Goal: Information Seeking & Learning: Learn about a topic

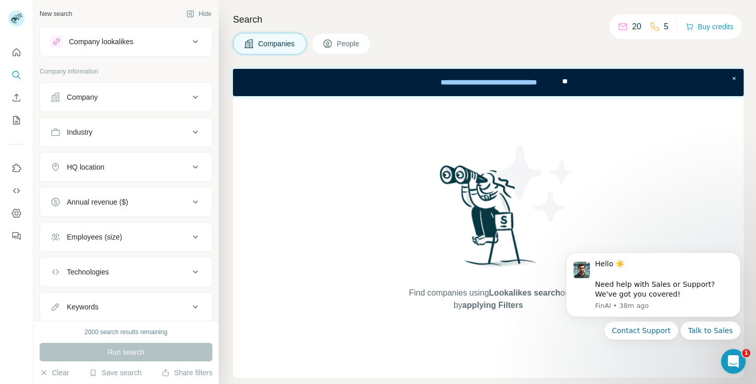
click at [156, 100] on div "Company" at bounding box center [119, 97] width 139 height 10
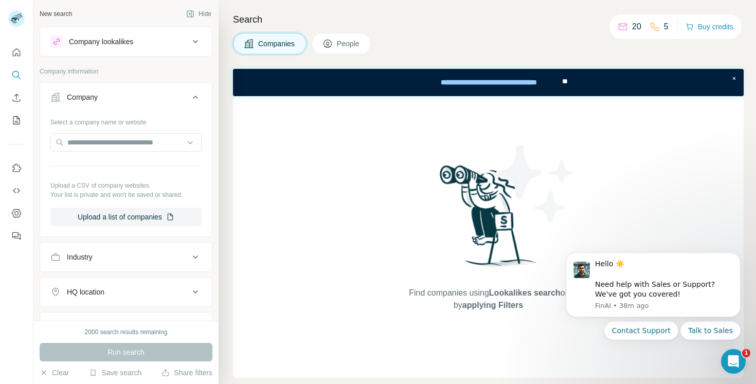
click at [156, 100] on div "Company" at bounding box center [119, 97] width 139 height 10
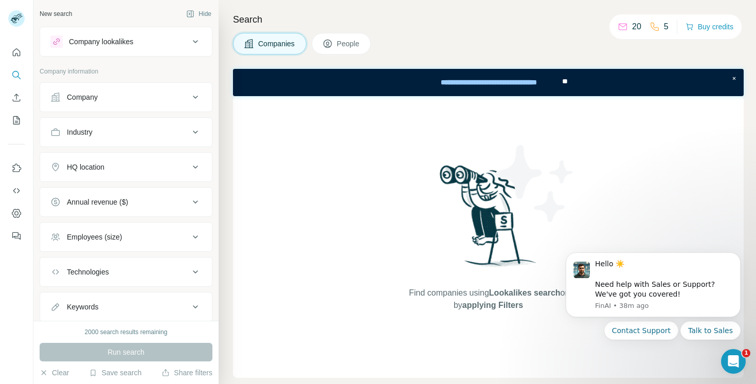
click at [143, 134] on div "Industry" at bounding box center [119, 132] width 139 height 10
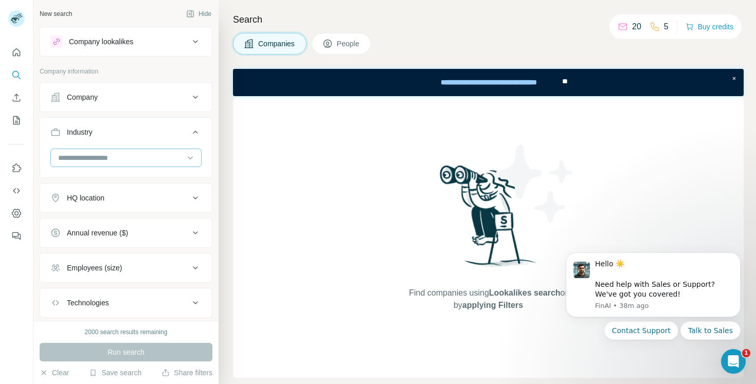
click at [121, 157] on input at bounding box center [120, 157] width 127 height 11
click at [86, 154] on input at bounding box center [120, 157] width 127 height 11
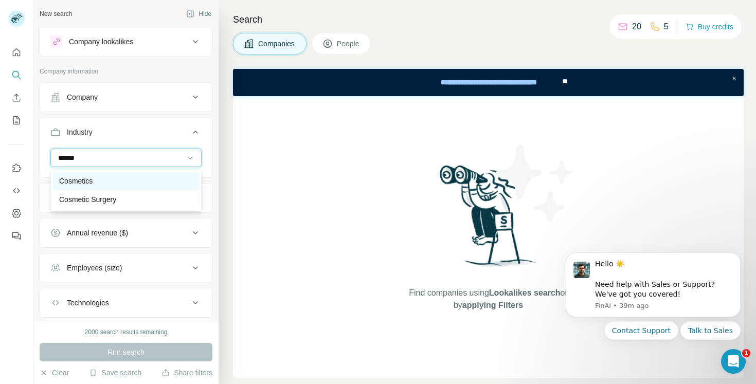
type input "******"
click at [77, 182] on p "Cosmetics" at bounding box center [75, 181] width 33 height 10
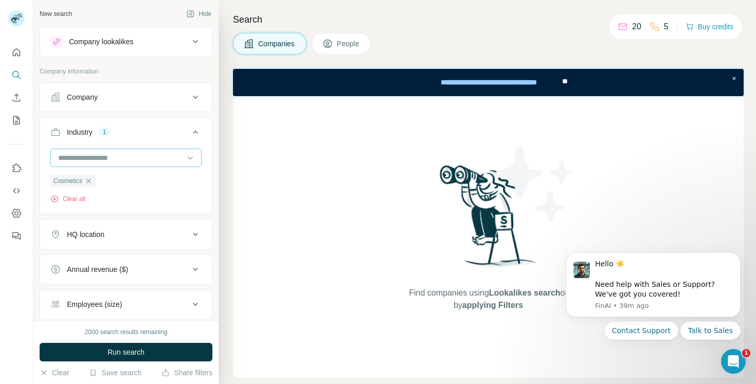
click at [111, 152] on input at bounding box center [120, 157] width 127 height 11
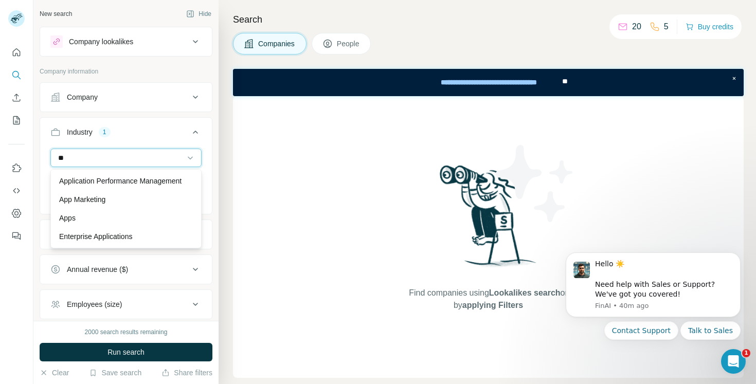
type input "*"
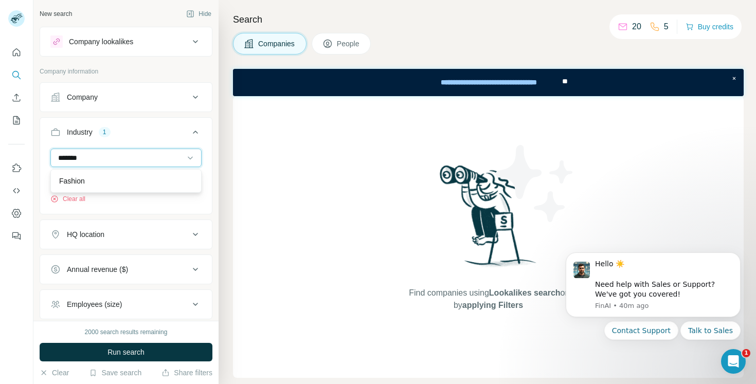
type input "*******"
click at [95, 181] on div "Fashion" at bounding box center [126, 181] width 134 height 10
click at [128, 158] on input at bounding box center [120, 157] width 127 height 11
click at [121, 154] on input at bounding box center [120, 157] width 127 height 11
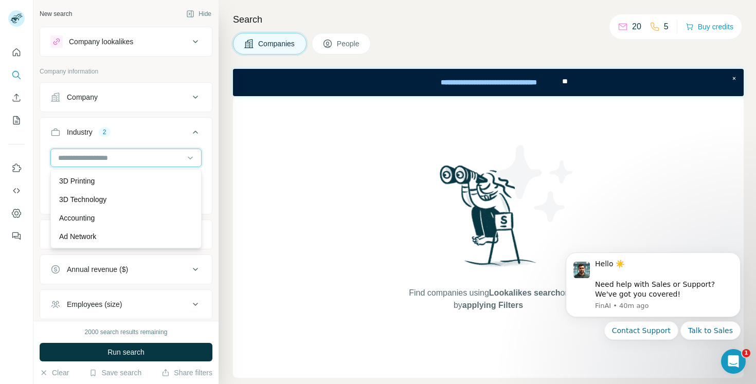
click at [121, 154] on input at bounding box center [120, 157] width 127 height 11
click at [72, 156] on input at bounding box center [120, 157] width 127 height 11
type input "*******"
click at [100, 156] on input "*******" at bounding box center [120, 157] width 127 height 11
click at [100, 156] on input at bounding box center [120, 157] width 127 height 11
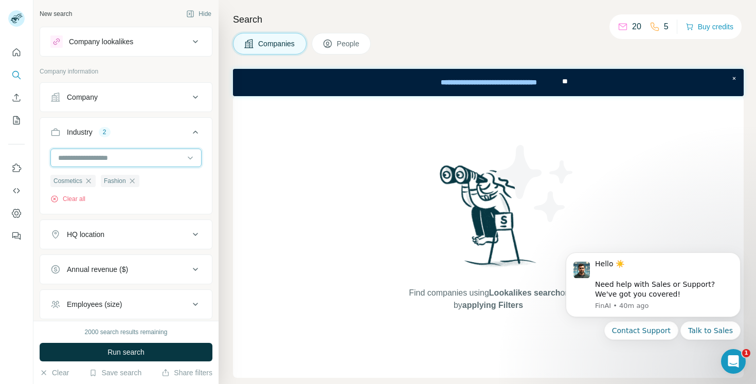
click at [100, 156] on input at bounding box center [120, 157] width 127 height 11
type input "********"
click at [154, 173] on div "Food and Beverage" at bounding box center [126, 181] width 146 height 19
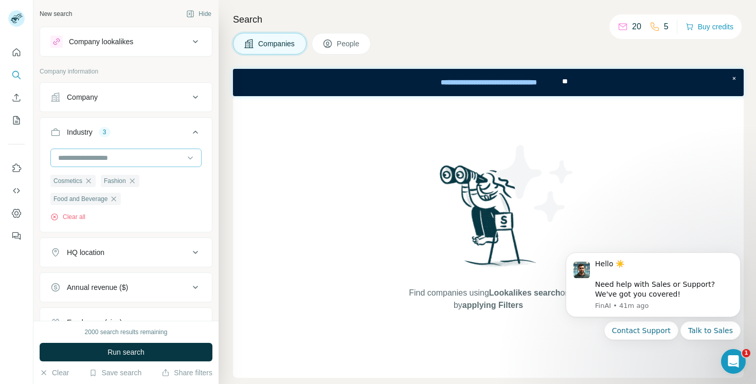
click at [183, 153] on input at bounding box center [120, 157] width 127 height 11
click at [115, 156] on input at bounding box center [120, 157] width 127 height 11
click at [92, 157] on input at bounding box center [120, 157] width 127 height 11
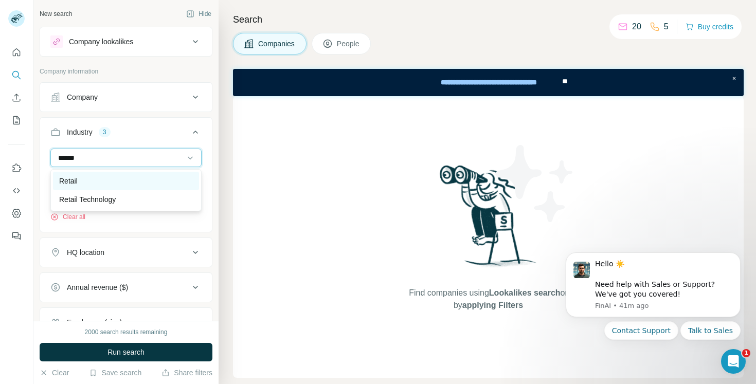
type input "******"
click at [73, 179] on p "Retail" at bounding box center [68, 181] width 19 height 10
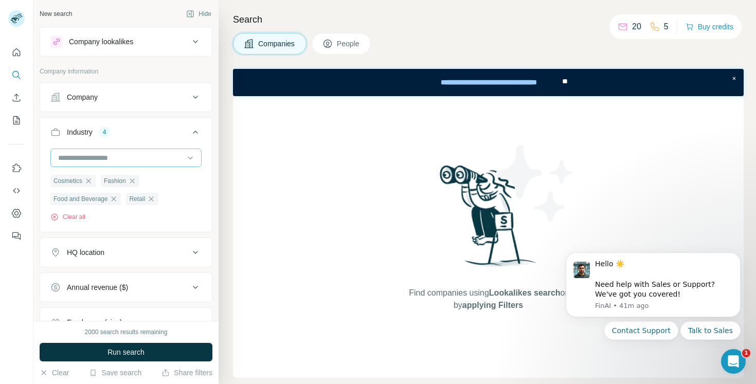
click at [83, 160] on input at bounding box center [120, 157] width 127 height 11
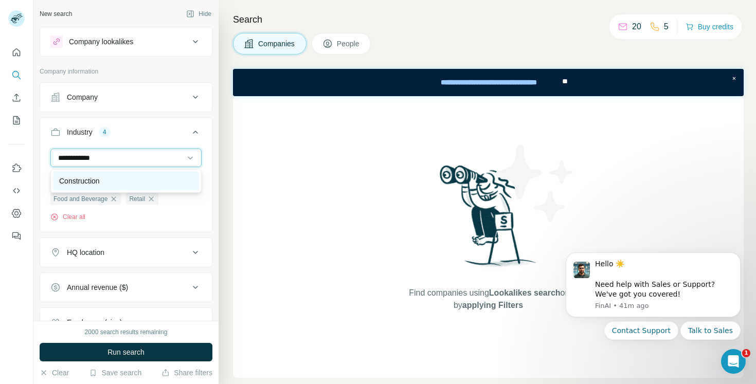
type input "**********"
click at [71, 182] on p "Construction" at bounding box center [79, 181] width 41 height 10
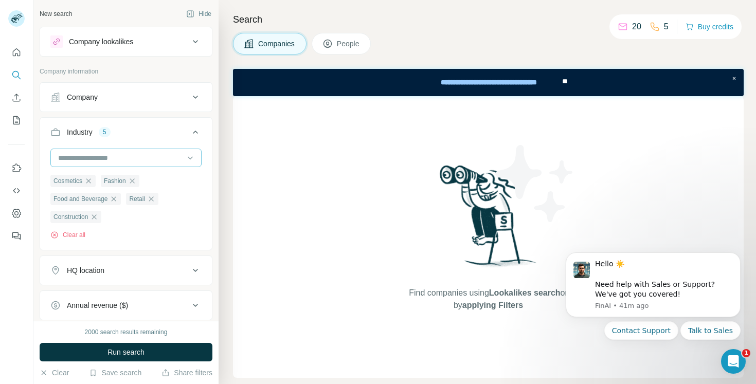
click at [91, 156] on input at bounding box center [120, 157] width 127 height 11
click at [141, 132] on div "Industry 5" at bounding box center [119, 132] width 139 height 10
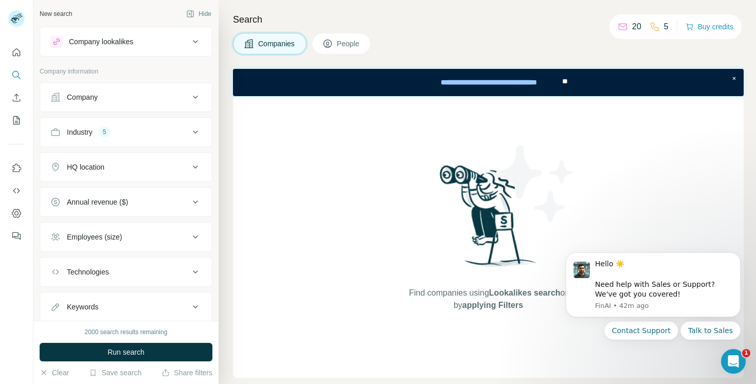
click at [138, 135] on div "Industry 5" at bounding box center [119, 132] width 139 height 10
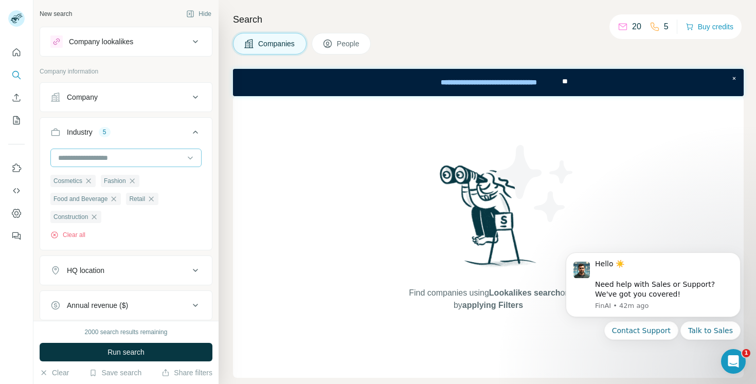
click at [132, 156] on input at bounding box center [120, 157] width 127 height 11
click at [93, 157] on input at bounding box center [120, 157] width 127 height 11
type input "********"
click at [94, 159] on input "********" at bounding box center [120, 157] width 127 height 11
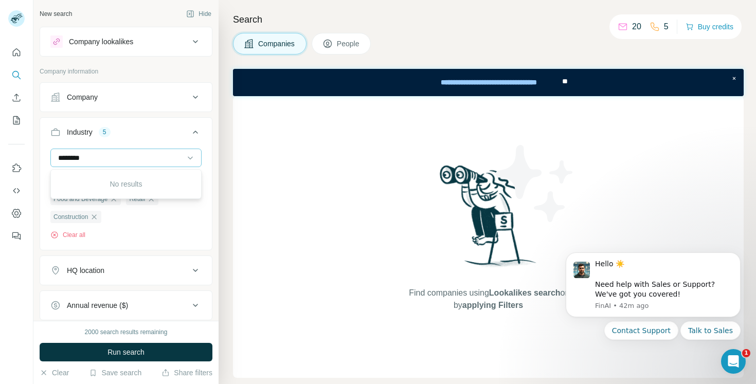
click at [94, 159] on input "********" at bounding box center [120, 157] width 127 height 11
click at [114, 154] on input at bounding box center [120, 157] width 127 height 11
click at [96, 160] on input at bounding box center [120, 157] width 127 height 11
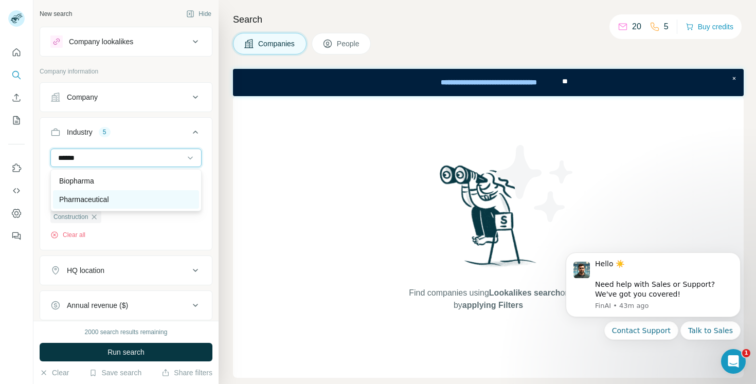
type input "******"
click at [93, 204] on p "Pharmaceutical" at bounding box center [84, 199] width 50 height 10
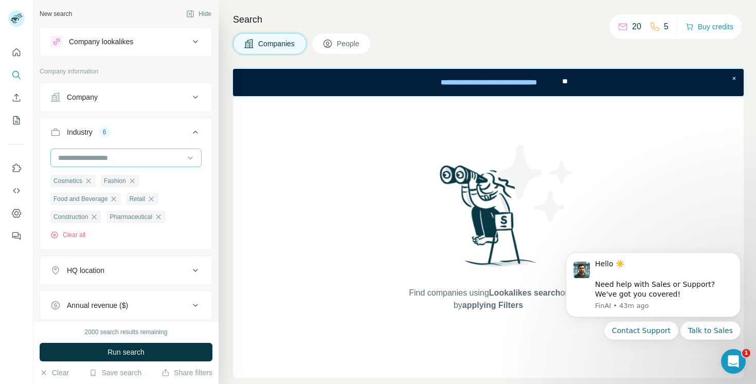
click at [109, 157] on input at bounding box center [120, 157] width 127 height 11
click at [121, 153] on input at bounding box center [120, 157] width 127 height 11
click at [70, 156] on input at bounding box center [120, 157] width 127 height 11
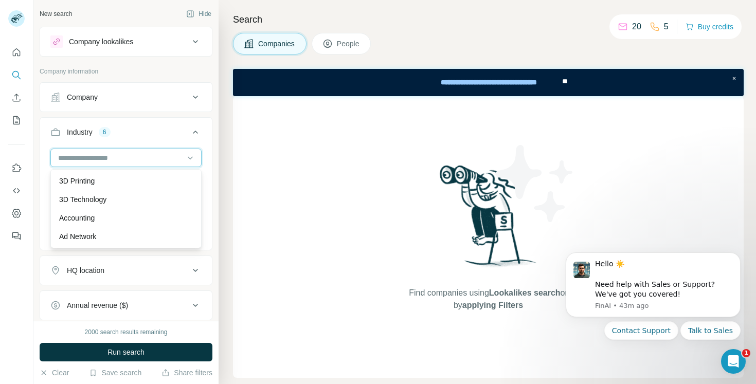
click at [70, 156] on input at bounding box center [120, 157] width 127 height 11
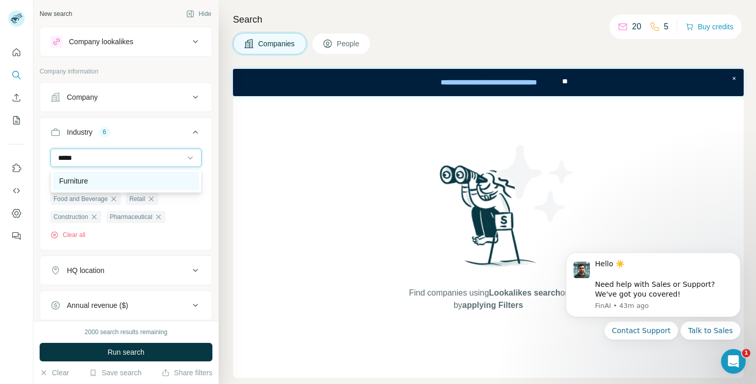
type input "*****"
click at [71, 177] on p "Furniture" at bounding box center [73, 181] width 29 height 10
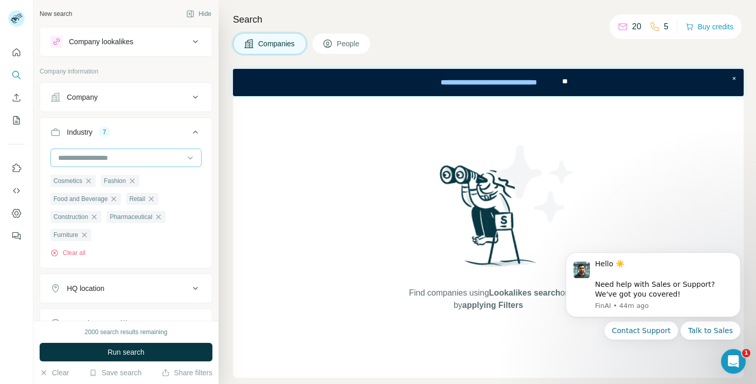
click at [97, 157] on input at bounding box center [120, 157] width 127 height 11
click at [78, 161] on input at bounding box center [120, 157] width 127 height 11
click at [64, 156] on input at bounding box center [120, 157] width 127 height 11
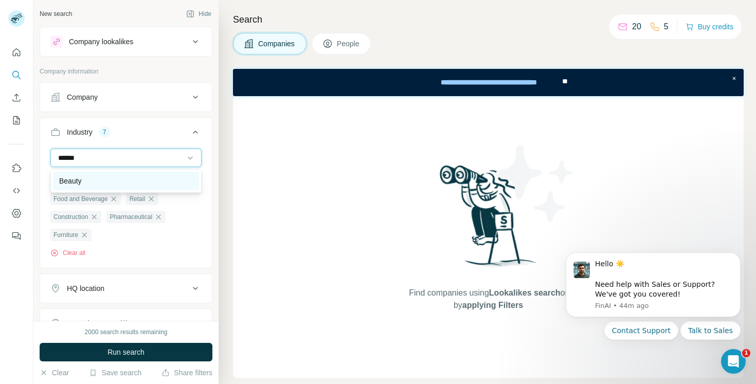
type input "******"
click at [67, 180] on p "Beauty" at bounding box center [70, 181] width 23 height 10
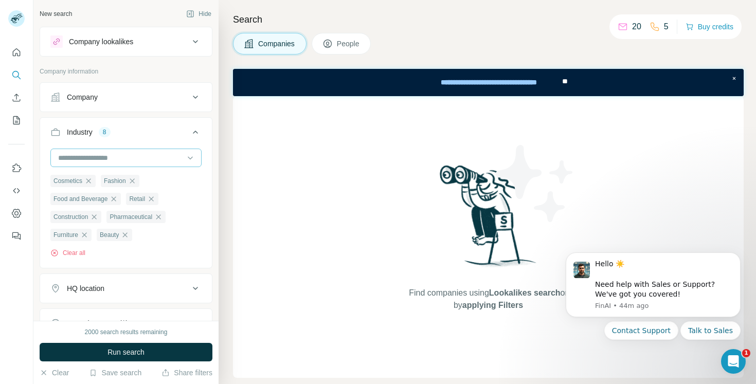
click at [123, 160] on input at bounding box center [120, 157] width 127 height 11
click at [112, 159] on input at bounding box center [120, 157] width 127 height 11
click at [68, 158] on input at bounding box center [120, 157] width 127 height 11
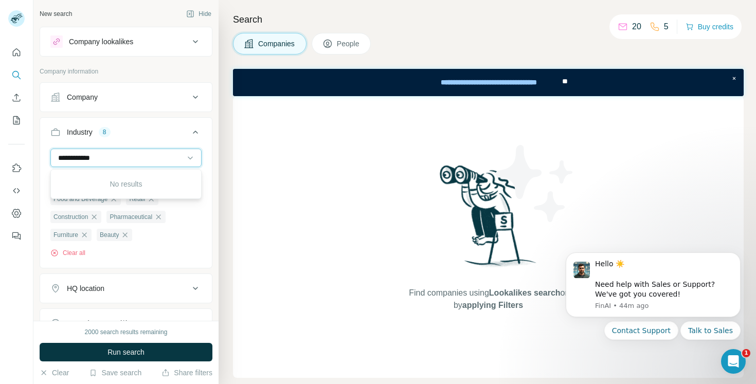
type input "**********"
click at [100, 156] on input "**********" at bounding box center [120, 157] width 127 height 11
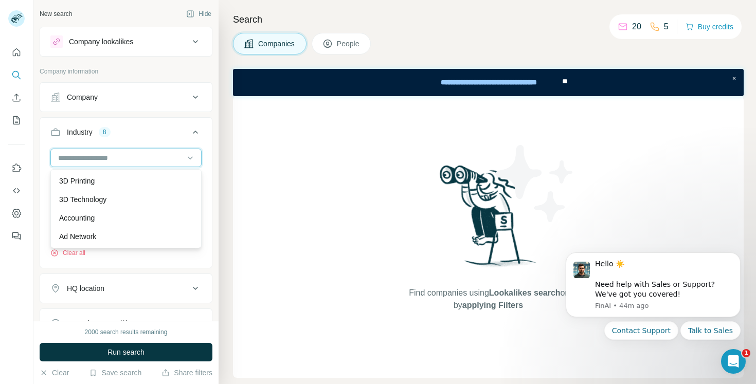
click at [100, 156] on input at bounding box center [120, 157] width 127 height 11
click at [139, 152] on input at bounding box center [120, 157] width 127 height 11
type input "**"
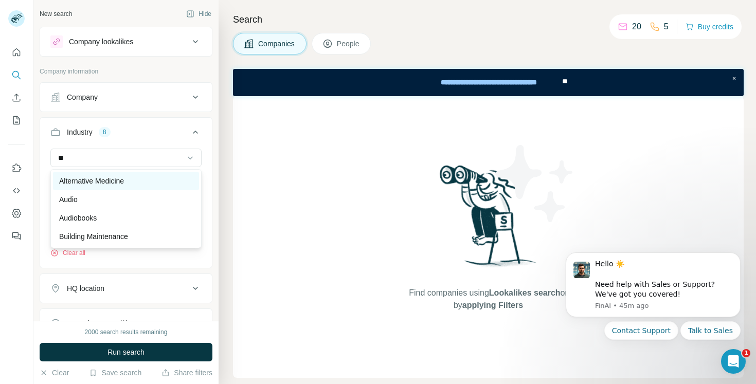
click at [140, 180] on div "Alternative Medicine" at bounding box center [126, 181] width 134 height 10
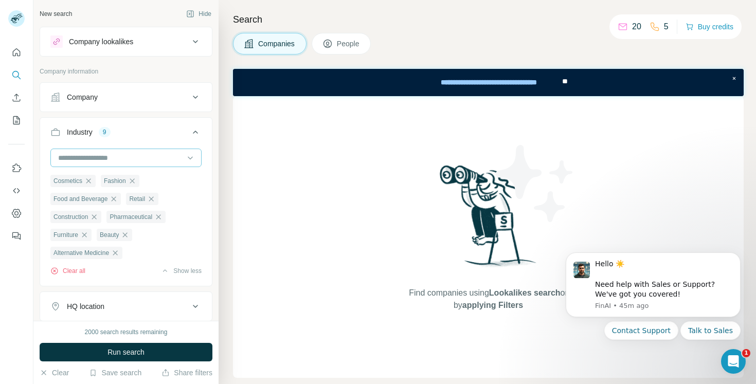
click at [94, 159] on input at bounding box center [120, 157] width 127 height 11
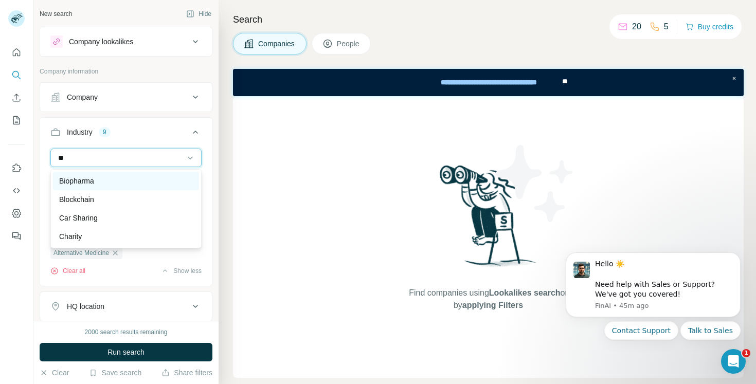
type input "**"
click at [106, 182] on div "Biopharma" at bounding box center [126, 181] width 134 height 10
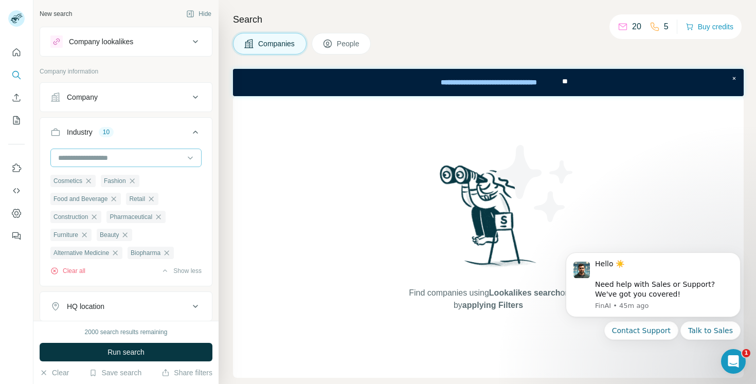
click at [90, 164] on div at bounding box center [120, 157] width 127 height 17
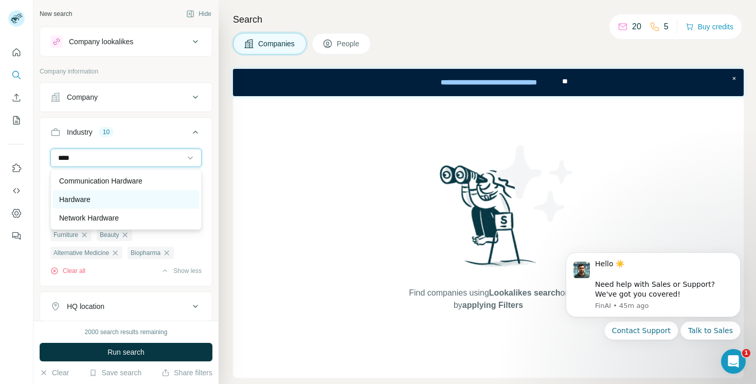
type input "****"
click at [82, 200] on p "Hardware" at bounding box center [74, 199] width 31 height 10
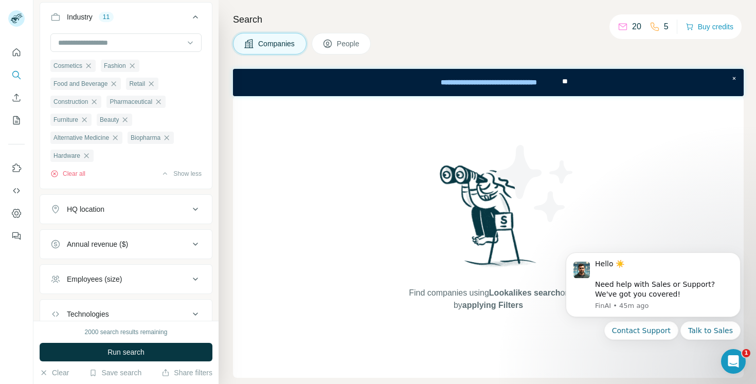
scroll to position [118, 0]
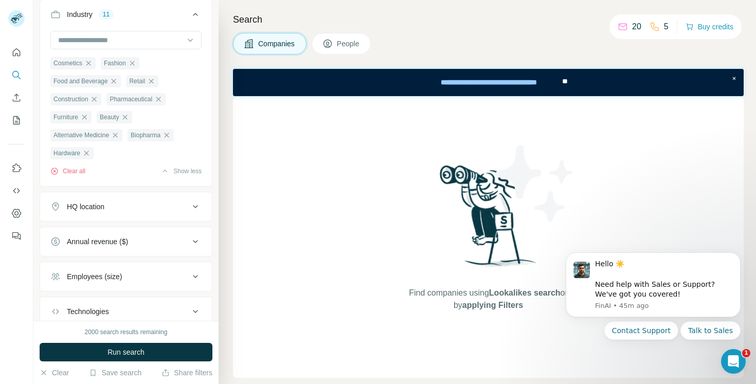
click at [104, 216] on button "HQ location" at bounding box center [126, 206] width 172 height 25
click at [102, 237] on input "text" at bounding box center [125, 232] width 151 height 19
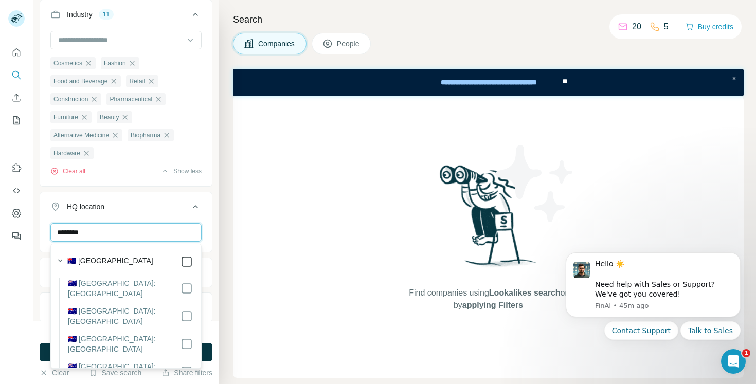
type input "********"
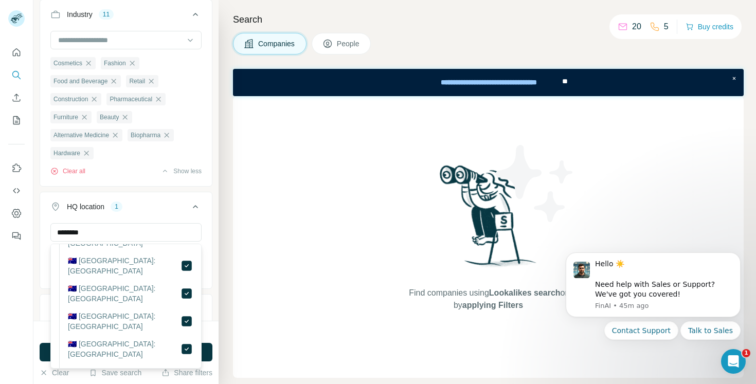
scroll to position [77, 0]
click at [135, 213] on button "HQ location 1" at bounding box center [126, 208] width 172 height 29
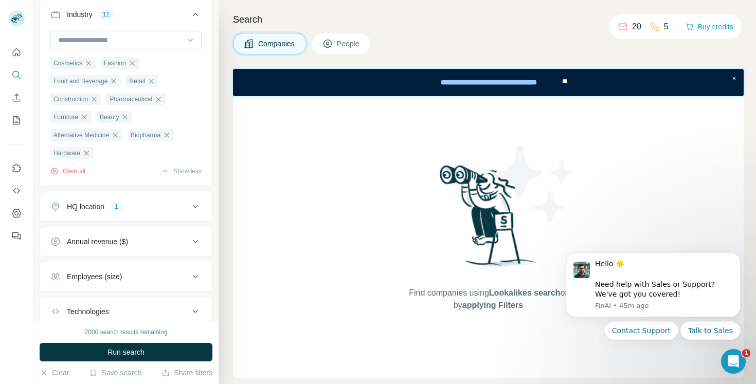
click at [104, 242] on div "Annual revenue ($)" at bounding box center [97, 241] width 61 height 10
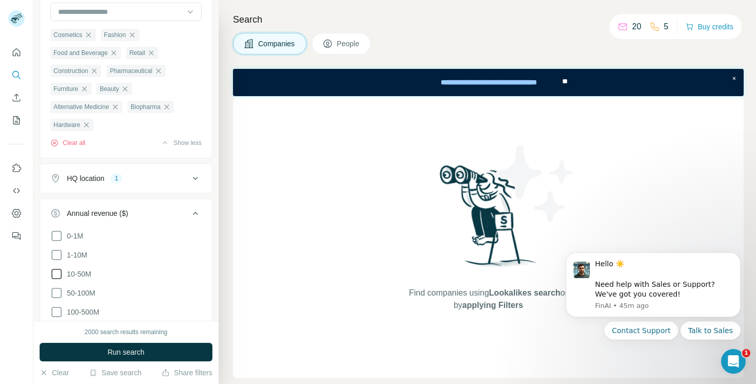
scroll to position [161, 0]
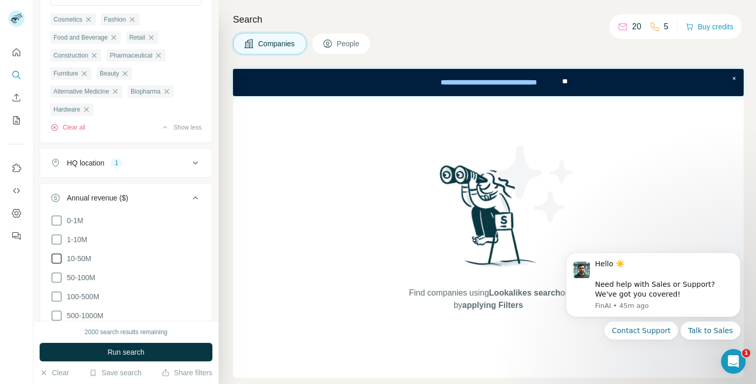
click at [54, 255] on icon at bounding box center [56, 258] width 12 height 12
click at [56, 274] on icon at bounding box center [56, 277] width 12 height 12
click at [55, 243] on icon at bounding box center [56, 239] width 12 height 12
click at [58, 220] on icon at bounding box center [56, 220] width 12 height 12
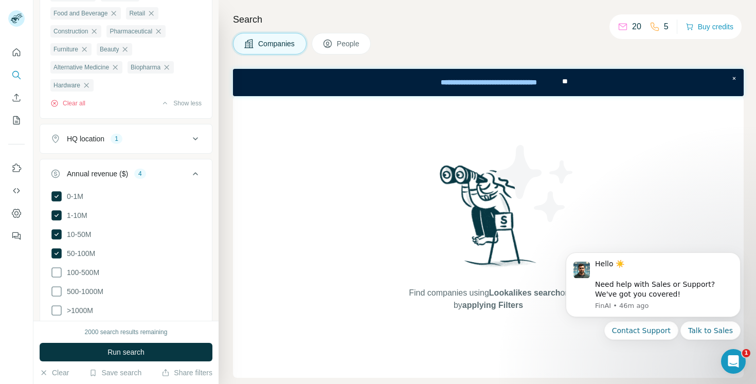
scroll to position [196, 0]
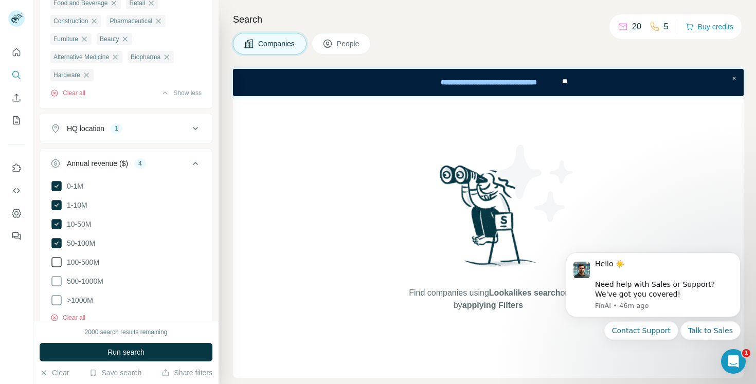
click at [58, 260] on icon at bounding box center [56, 262] width 12 height 12
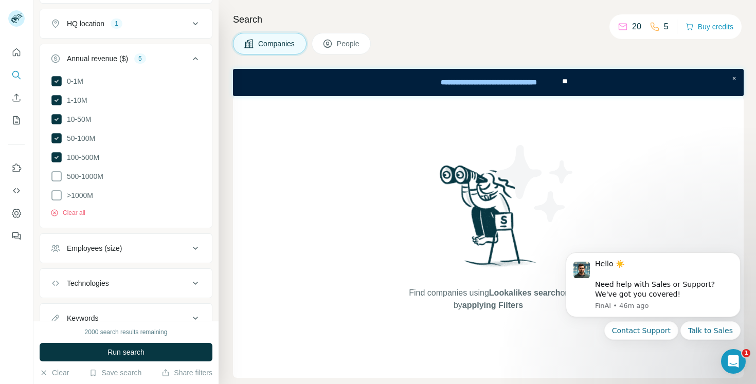
scroll to position [301, 0]
click at [96, 244] on div "Employees (size)" at bounding box center [94, 248] width 55 height 10
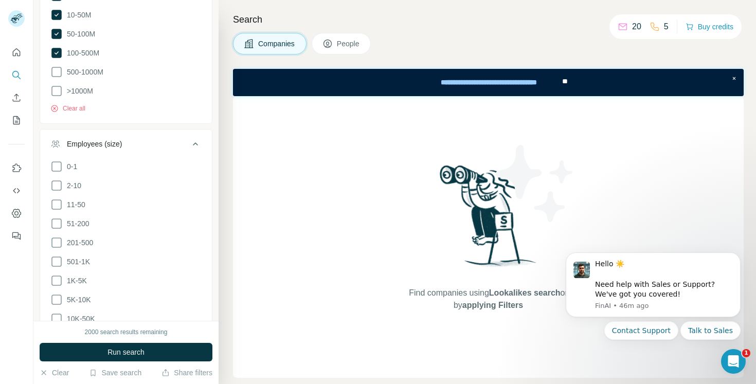
scroll to position [406, 0]
click at [195, 149] on button "Employees (size)" at bounding box center [126, 145] width 172 height 29
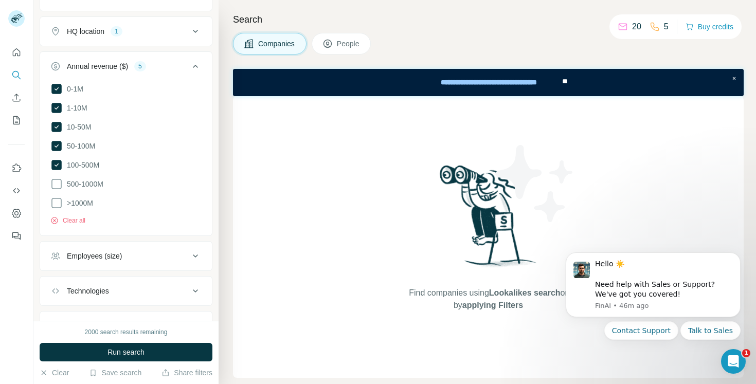
scroll to position [278, 0]
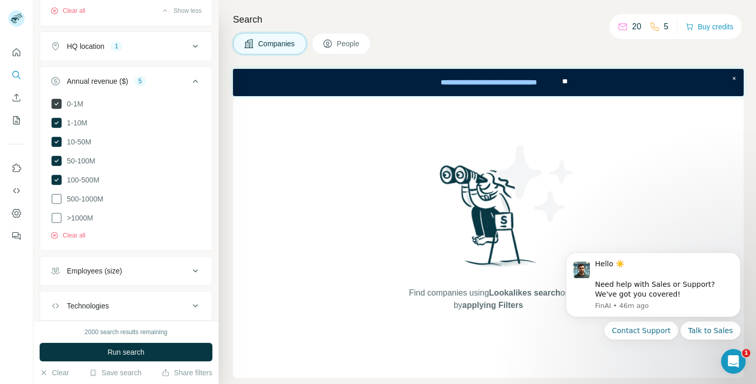
click at [54, 101] on icon at bounding box center [56, 104] width 10 height 10
click at [60, 119] on icon at bounding box center [56, 123] width 10 height 10
click at [58, 142] on icon at bounding box center [56, 142] width 10 height 10
click at [59, 160] on icon at bounding box center [56, 161] width 10 height 10
click at [53, 181] on icon at bounding box center [56, 180] width 10 height 10
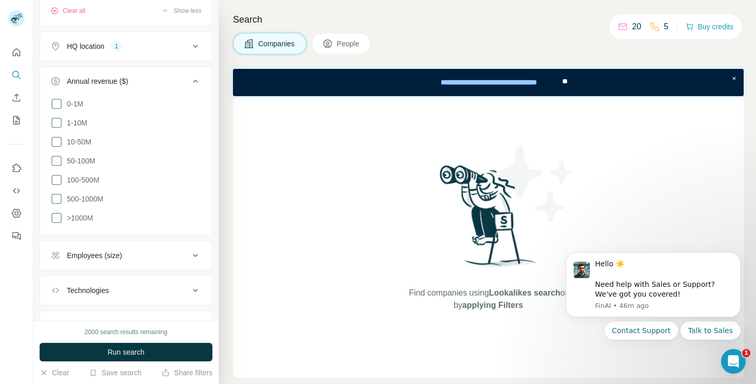
click at [140, 80] on div "Annual revenue ($)" at bounding box center [119, 81] width 139 height 10
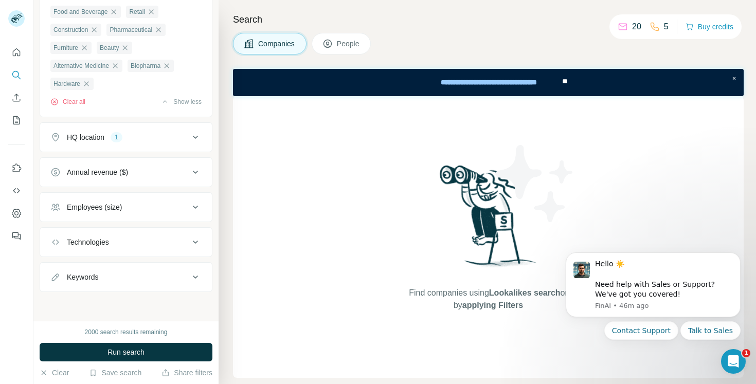
click at [154, 194] on div "Employees (size)" at bounding box center [126, 207] width 173 height 30
click at [154, 198] on button "Employees (size)" at bounding box center [126, 207] width 172 height 25
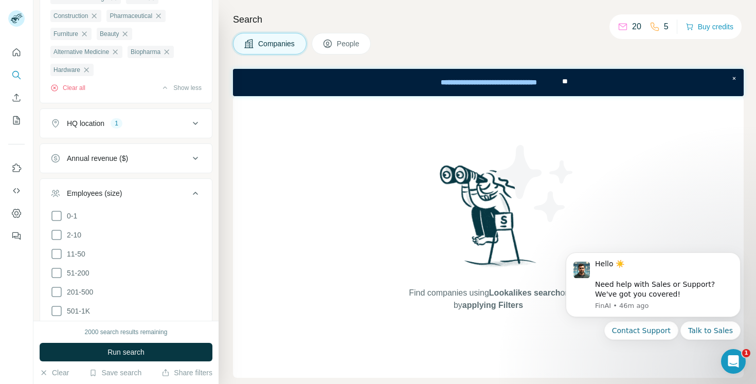
click at [145, 192] on div "Employees (size)" at bounding box center [119, 193] width 139 height 10
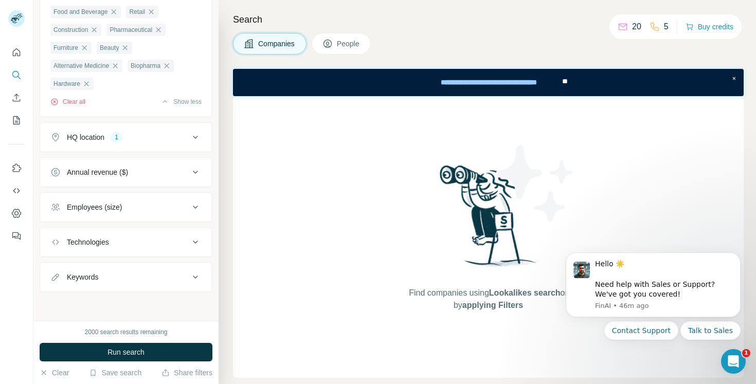
click at [133, 242] on div "Technologies" at bounding box center [119, 242] width 139 height 10
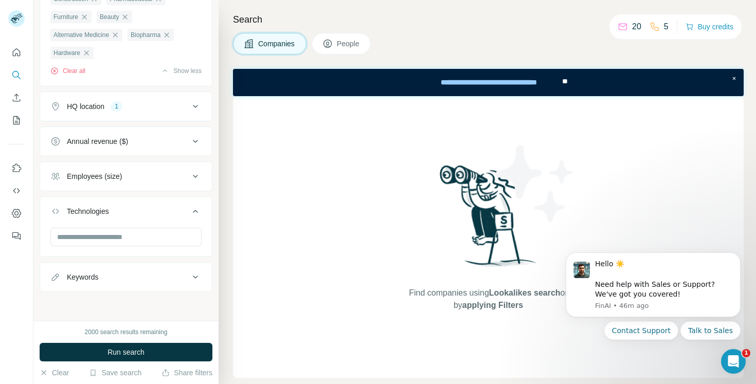
click at [123, 197] on div "Technologies" at bounding box center [126, 226] width 173 height 61
click at [125, 209] on div "Technologies" at bounding box center [119, 211] width 139 height 10
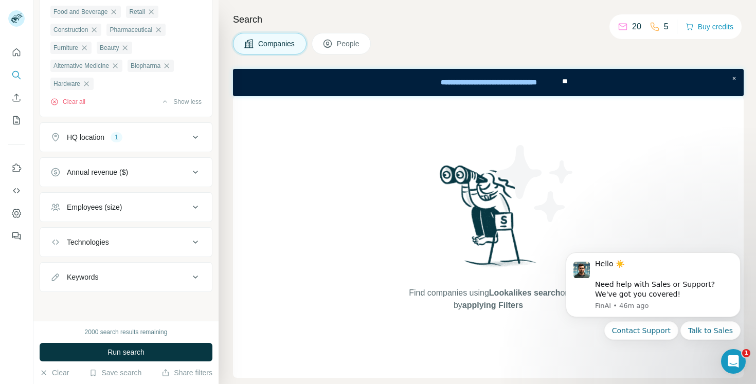
click at [123, 279] on div "Keywords" at bounding box center [119, 277] width 139 height 10
click at [128, 353] on span "Run search" at bounding box center [125, 352] width 37 height 10
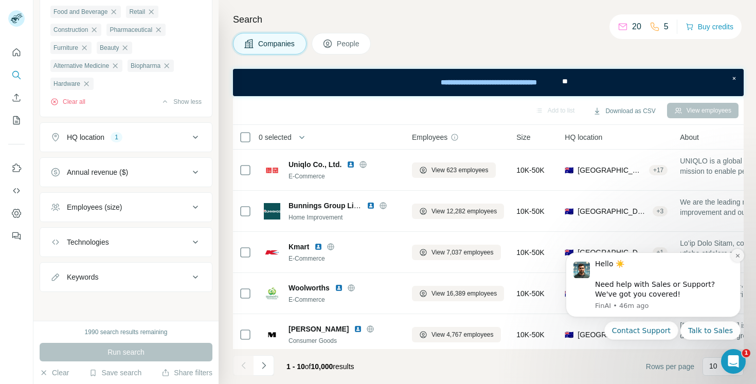
click at [733, 256] on button "Dismiss notification" at bounding box center [736, 255] width 13 height 13
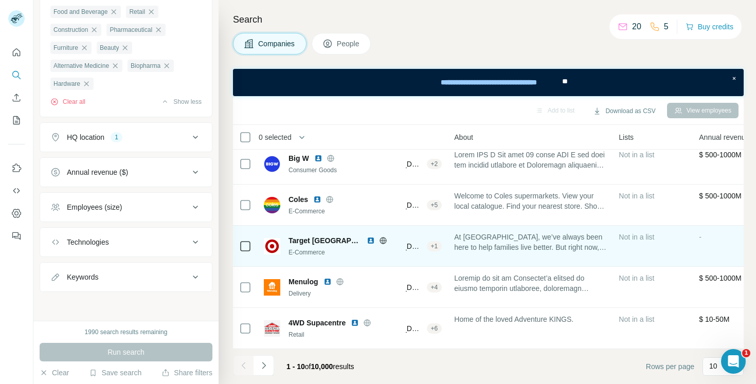
scroll to position [212, 0]
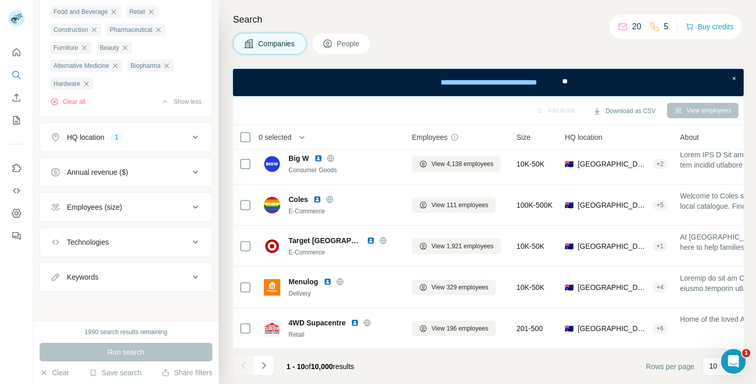
click at [110, 175] on div "Annual revenue ($)" at bounding box center [97, 172] width 61 height 10
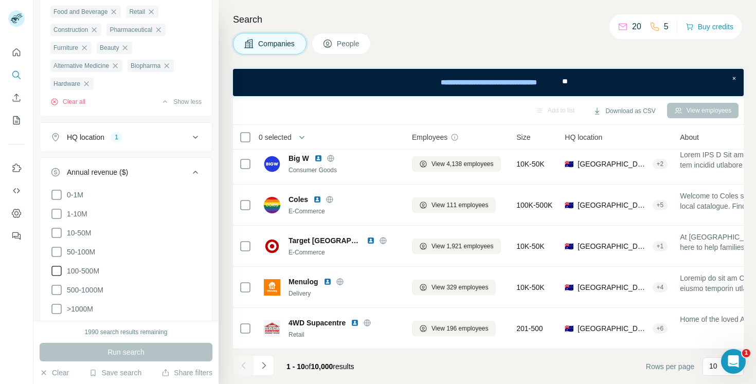
click at [59, 268] on icon at bounding box center [56, 271] width 12 height 12
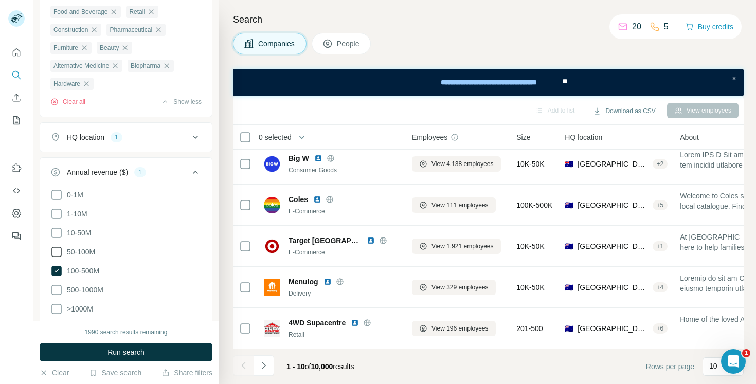
click at [58, 250] on icon at bounding box center [56, 252] width 12 height 12
click at [57, 233] on icon at bounding box center [56, 233] width 12 height 12
click at [55, 211] on icon at bounding box center [56, 214] width 12 height 12
click at [54, 193] on icon at bounding box center [56, 195] width 12 height 12
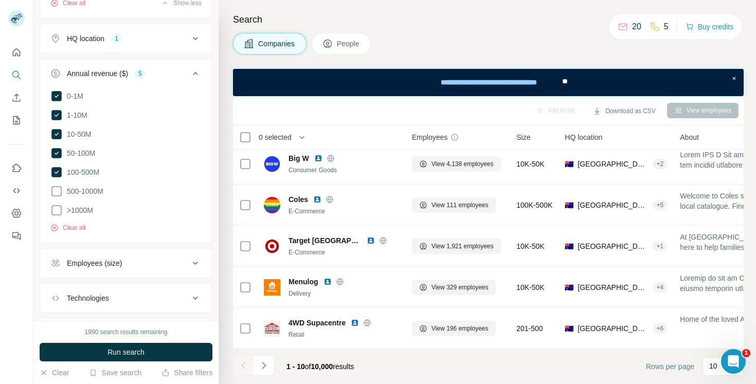
scroll to position [287, 0]
click at [102, 267] on button "Employees (size)" at bounding box center [126, 262] width 172 height 25
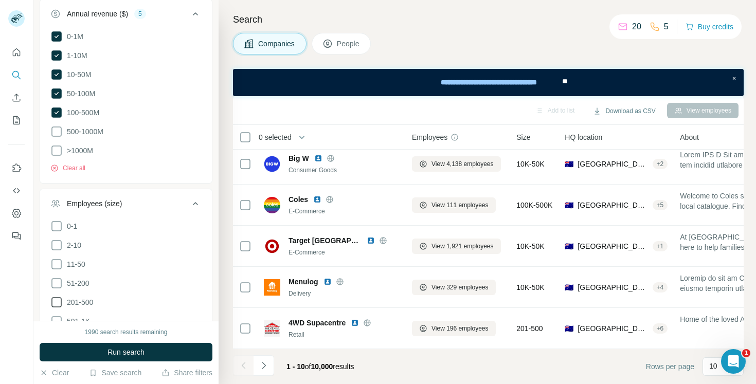
scroll to position [377, 0]
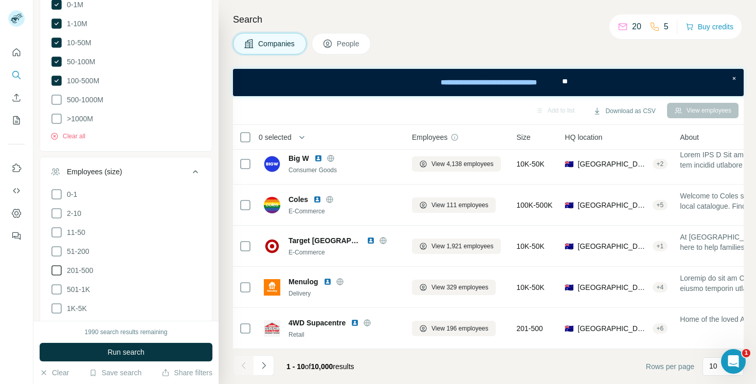
click at [61, 269] on icon at bounding box center [56, 270] width 10 height 10
click at [58, 249] on icon at bounding box center [56, 251] width 12 height 12
click at [57, 232] on icon at bounding box center [56, 232] width 12 height 12
click at [58, 210] on icon at bounding box center [56, 213] width 12 height 12
click at [57, 198] on icon at bounding box center [56, 194] width 12 height 12
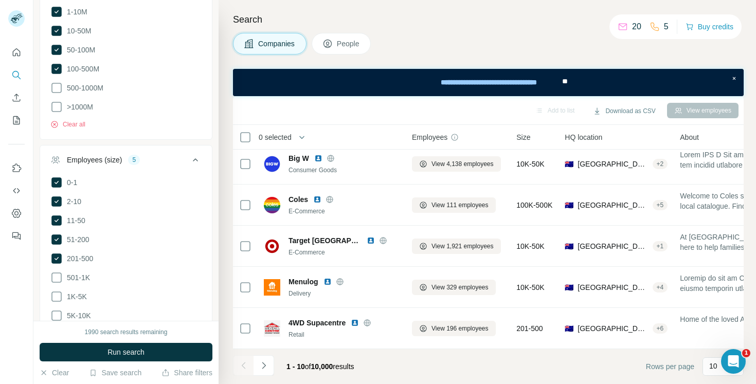
scroll to position [390, 0]
click at [60, 274] on icon at bounding box center [56, 277] width 12 height 12
click at [119, 353] on span "Run search" at bounding box center [125, 352] width 37 height 10
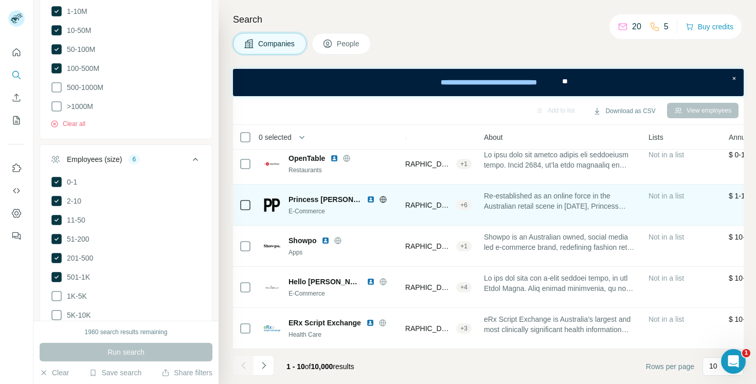
scroll to position [212, 0]
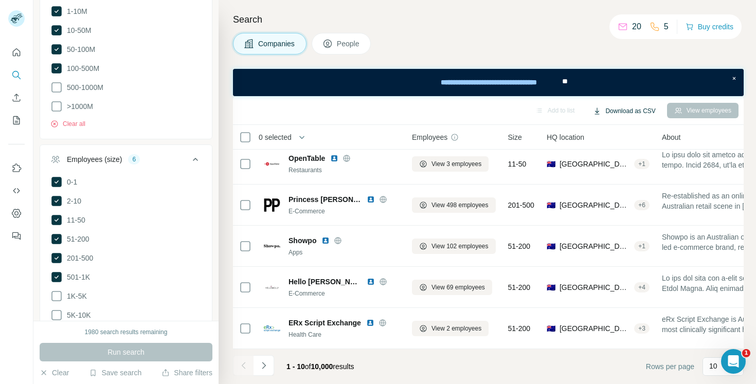
click at [618, 115] on button "Download as CSV" at bounding box center [623, 110] width 77 height 15
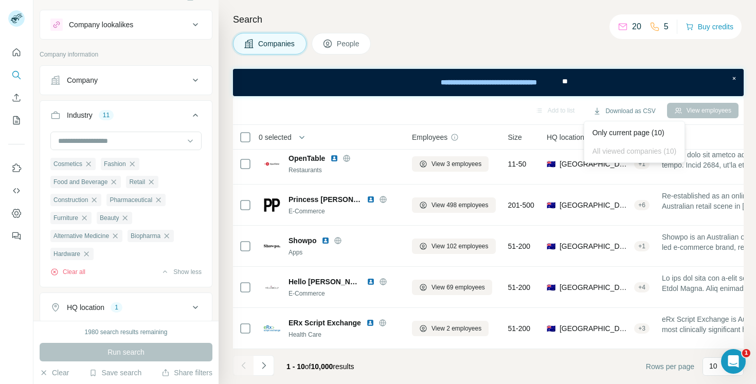
scroll to position [0, 0]
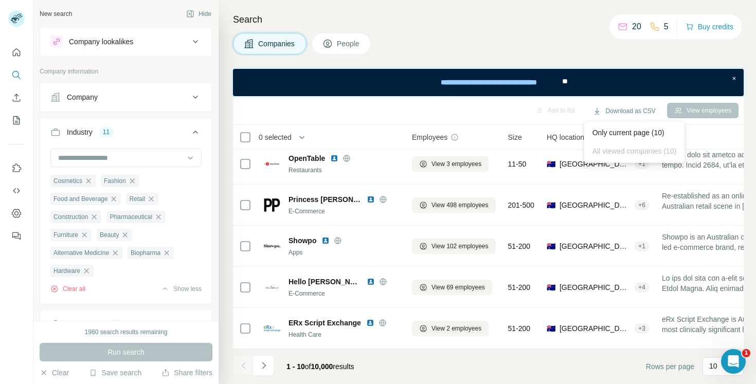
click at [124, 47] on div "Company lookalikes" at bounding box center [119, 41] width 139 height 12
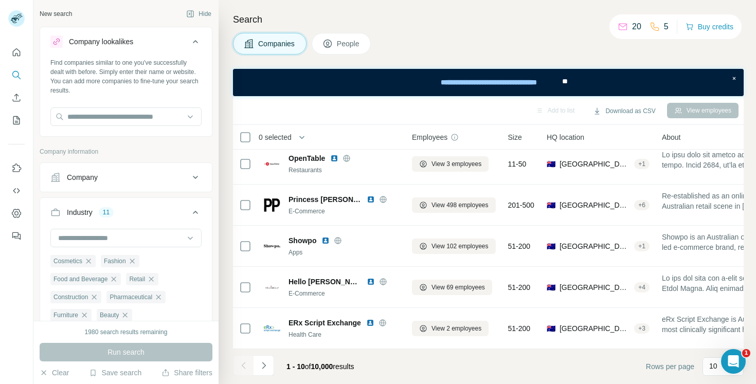
click at [124, 48] on button "Company lookalikes" at bounding box center [126, 43] width 172 height 29
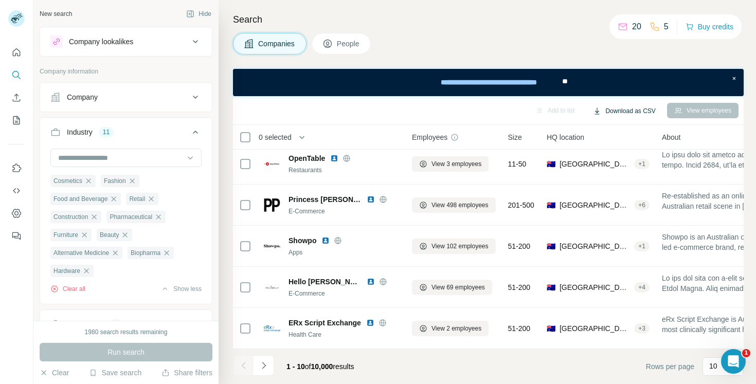
click at [616, 110] on button "Download as CSV" at bounding box center [623, 110] width 77 height 15
click at [616, 135] on div "Only current page (10)" at bounding box center [634, 132] width 96 height 19
click at [260, 368] on icon "Navigate to next page" at bounding box center [264, 365] width 10 height 10
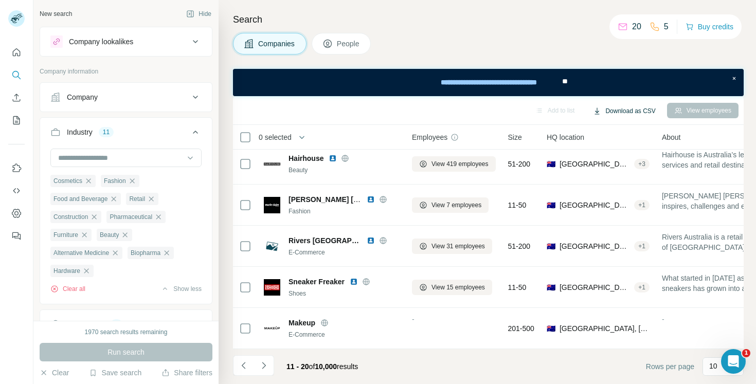
click at [604, 108] on button "Download as CSV" at bounding box center [623, 110] width 77 height 15
click at [448, 104] on div "Add to list Download as CSV View employees" at bounding box center [488, 110] width 500 height 18
click at [267, 370] on icon "Navigate to next page" at bounding box center [264, 365] width 10 height 10
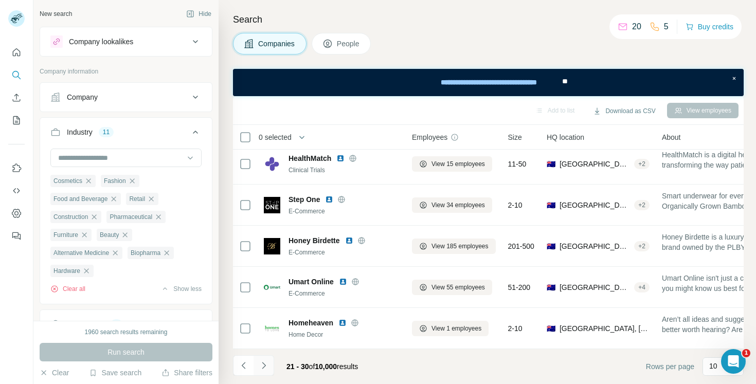
click at [266, 364] on icon "Navigate to next page" at bounding box center [264, 365] width 10 height 10
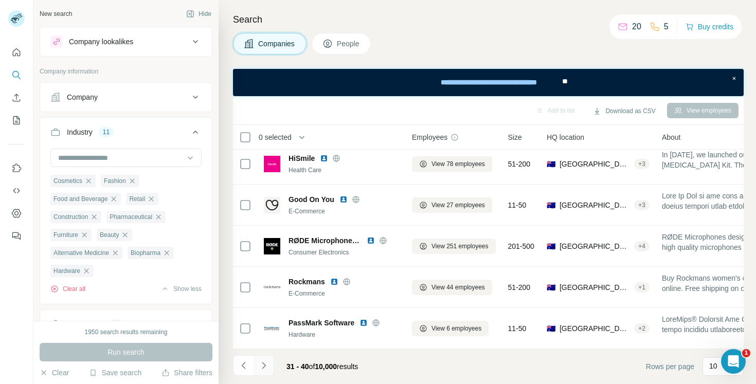
click at [266, 364] on icon "Navigate to next page" at bounding box center [264, 365] width 10 height 10
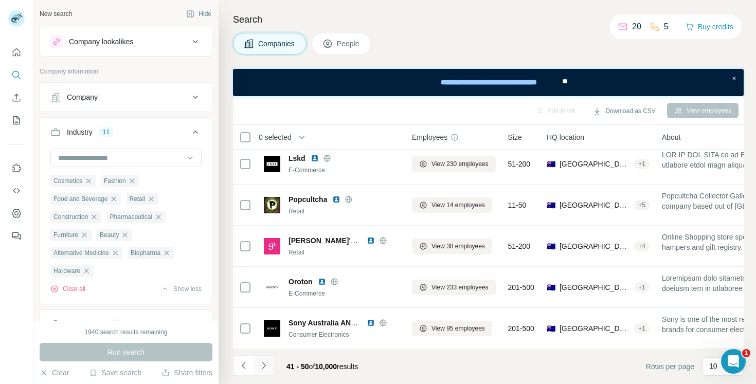
click at [266, 364] on icon "Navigate to next page" at bounding box center [264, 365] width 10 height 10
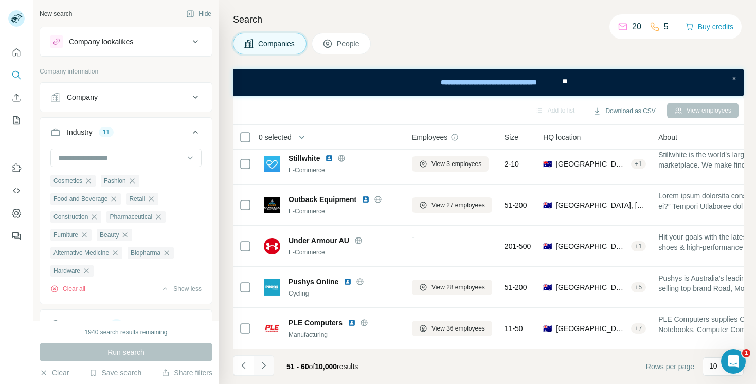
click at [266, 364] on icon "Navigate to next page" at bounding box center [264, 365] width 10 height 10
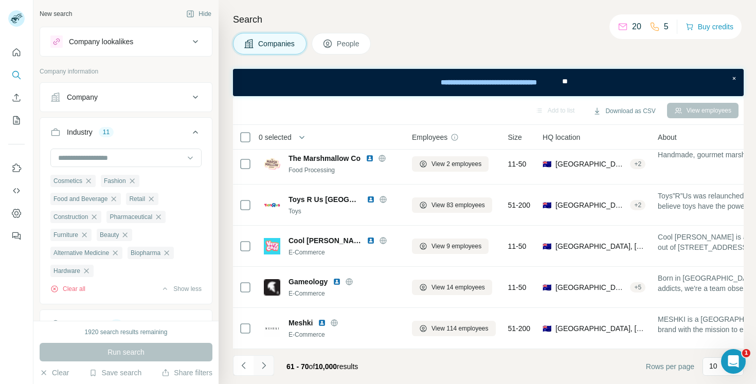
click at [266, 364] on icon "Navigate to next page" at bounding box center [264, 365] width 10 height 10
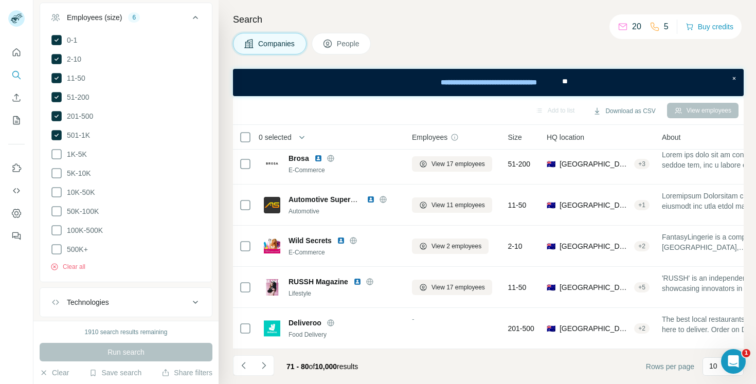
scroll to position [586, 0]
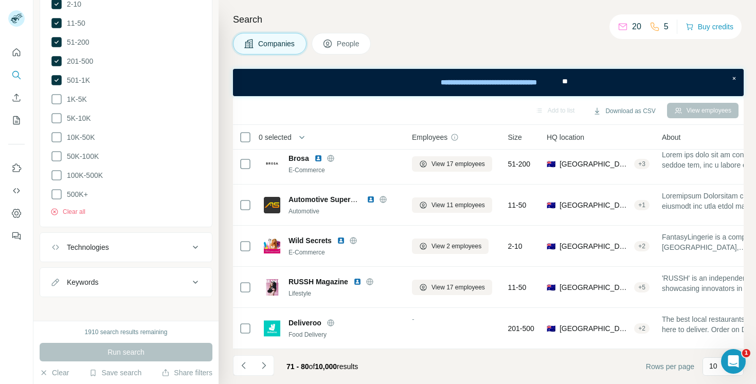
click at [115, 243] on div "Technologies" at bounding box center [119, 247] width 139 height 10
click at [110, 265] on input "text" at bounding box center [125, 273] width 151 height 19
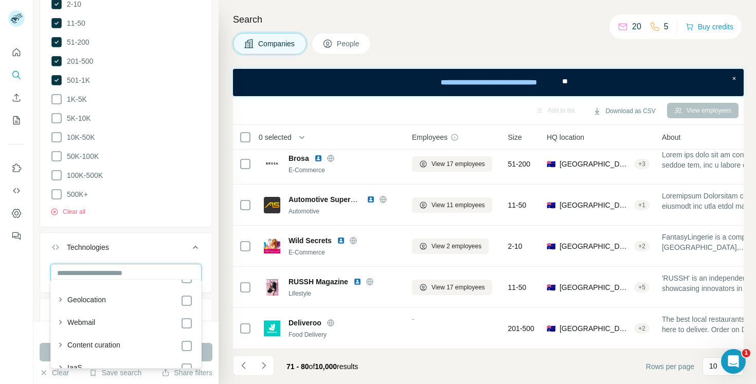
scroll to position [1559, 0]
click at [80, 264] on input "text" at bounding box center [125, 273] width 151 height 19
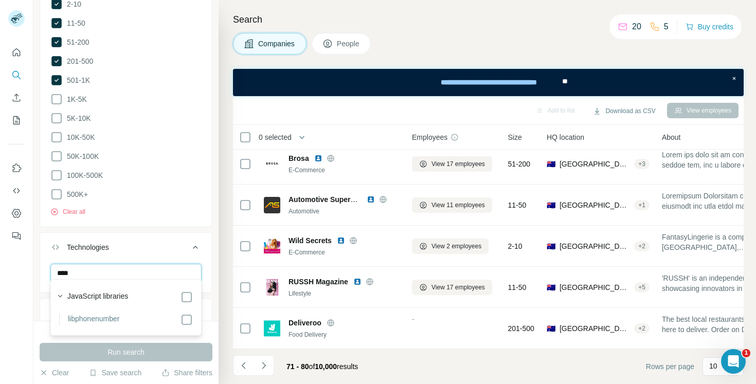
scroll to position [0, 0]
click at [80, 267] on input "*****" at bounding box center [125, 273] width 151 height 19
click at [67, 268] on input "*******" at bounding box center [125, 273] width 151 height 19
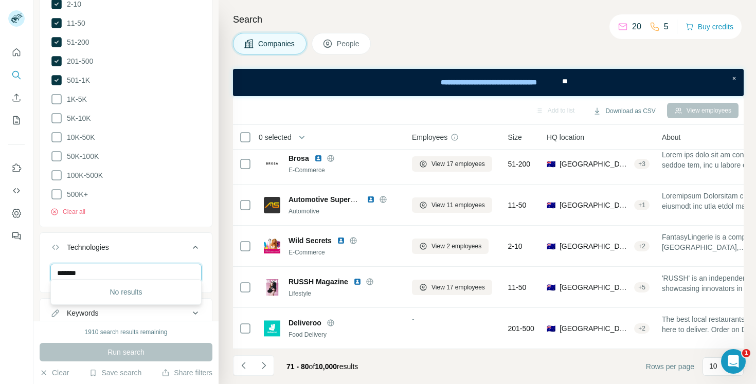
click at [67, 268] on input "*******" at bounding box center [125, 273] width 151 height 19
click at [87, 270] on input "**********" at bounding box center [125, 273] width 151 height 19
click at [77, 269] on input "**********" at bounding box center [125, 273] width 151 height 19
click at [102, 269] on input "**********" at bounding box center [125, 273] width 151 height 19
click at [102, 269] on input "*********" at bounding box center [125, 273] width 151 height 19
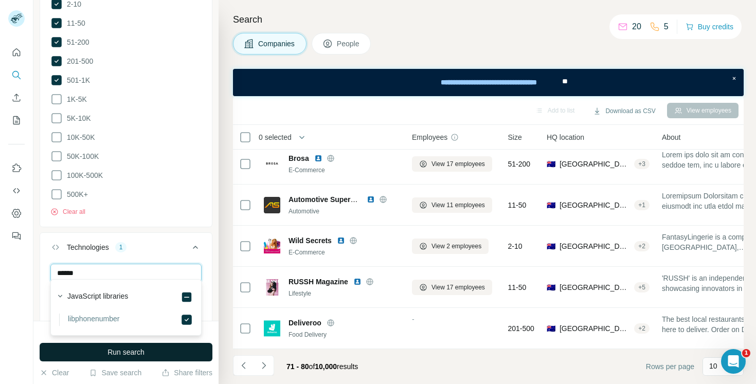
click at [90, 269] on input "*****" at bounding box center [125, 273] width 151 height 19
type input "*****"
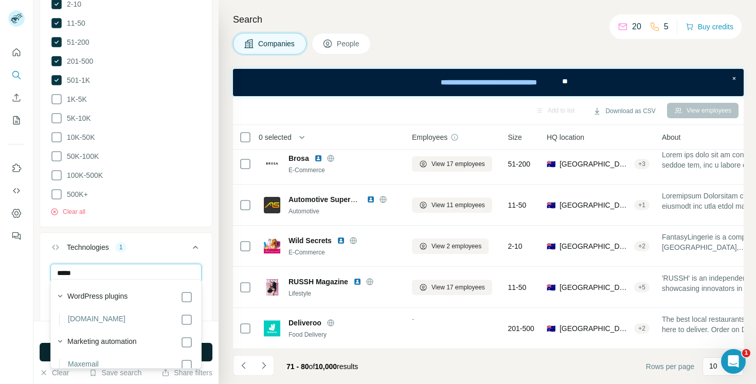
drag, startPoint x: 74, startPoint y: 269, endPoint x: 18, endPoint y: 269, distance: 55.5
click at [18, 269] on div "New search Hide Company lookalikes Company information Company Industry 11 Cosm…" at bounding box center [378, 192] width 756 height 384
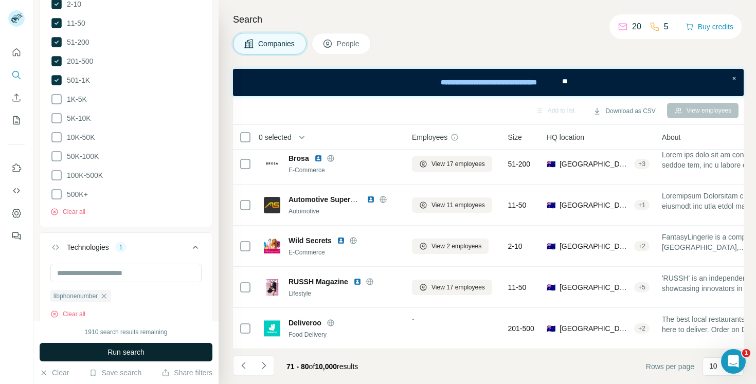
click at [148, 244] on div "Technologies 1" at bounding box center [119, 247] width 139 height 10
click at [87, 266] on input "text" at bounding box center [125, 273] width 151 height 19
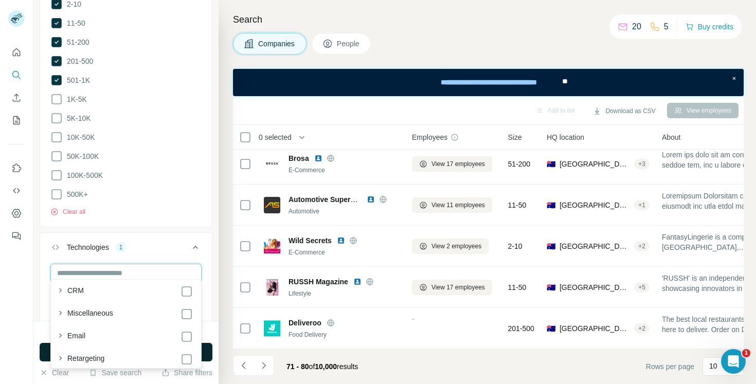
scroll to position [617, 0]
click at [94, 271] on input "text" at bounding box center [125, 273] width 151 height 19
type input "******"
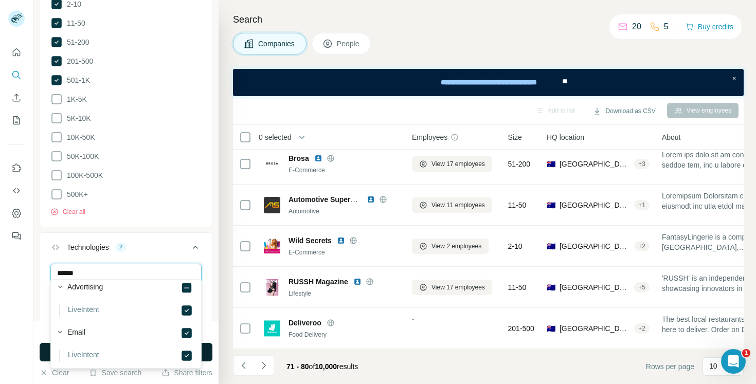
scroll to position [12, 0]
click at [200, 241] on icon at bounding box center [195, 247] width 12 height 12
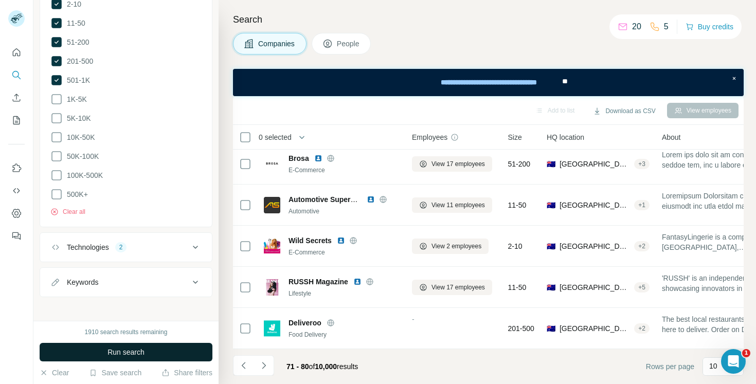
click at [192, 279] on icon at bounding box center [195, 282] width 12 height 12
click at [127, 300] on input "text" at bounding box center [115, 308] width 131 height 19
type input "********"
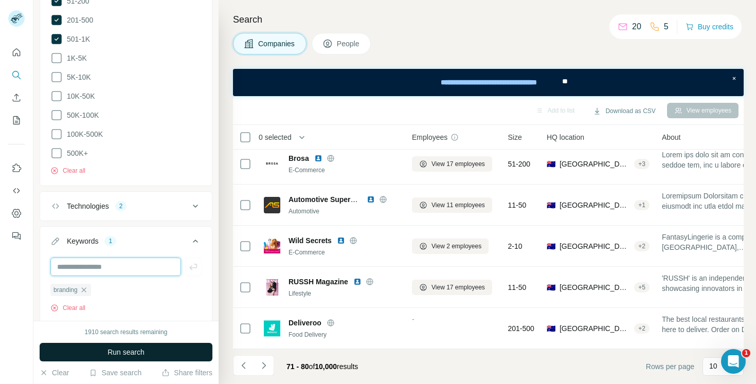
scroll to position [654, 0]
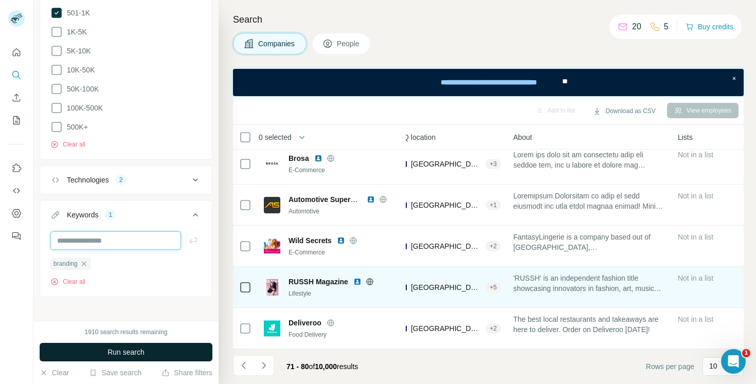
scroll to position [212, 0]
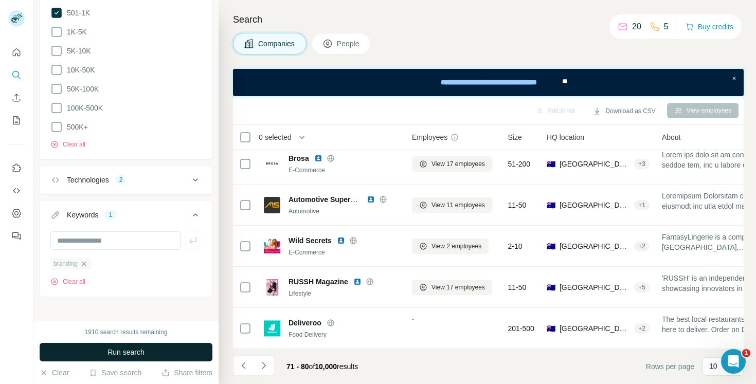
click at [84, 261] on icon "button" at bounding box center [83, 263] width 5 height 5
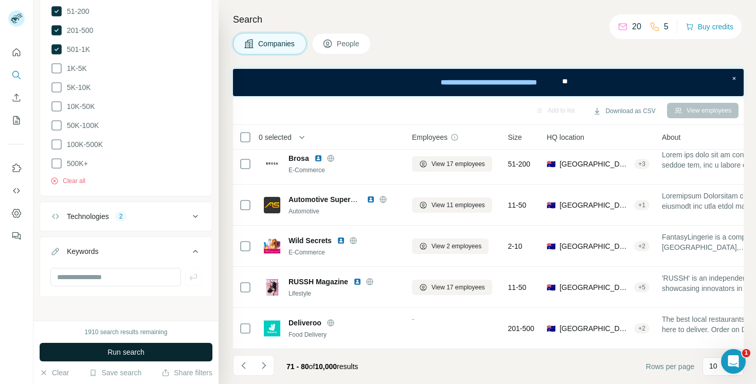
click at [125, 250] on div "Keywords" at bounding box center [119, 251] width 139 height 10
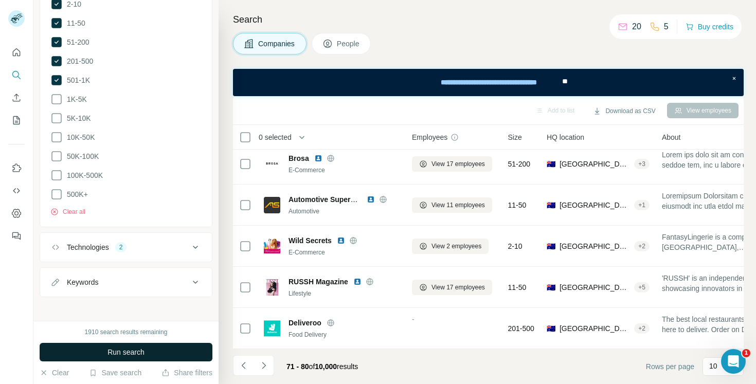
scroll to position [565, 0]
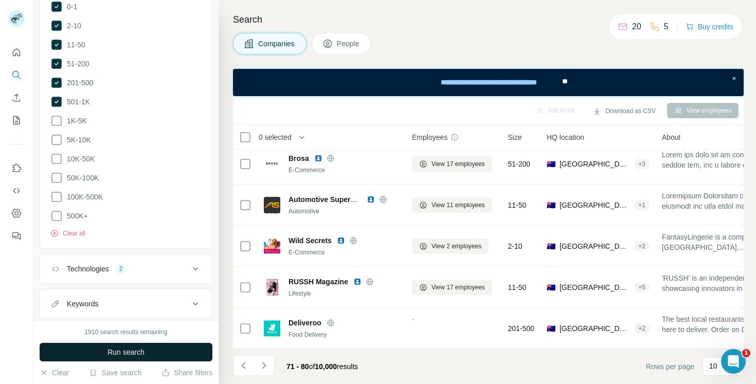
click at [132, 352] on span "Run search" at bounding box center [125, 352] width 37 height 10
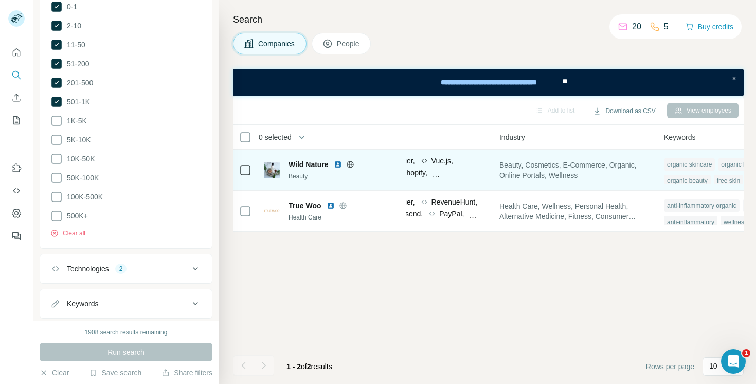
scroll to position [0, 715]
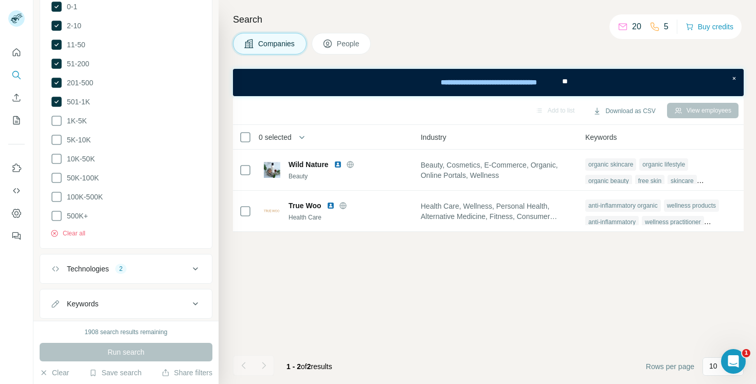
click at [109, 264] on div "Technologies 2" at bounding box center [119, 269] width 139 height 10
click at [141, 314] on icon "button" at bounding box center [141, 318] width 8 height 8
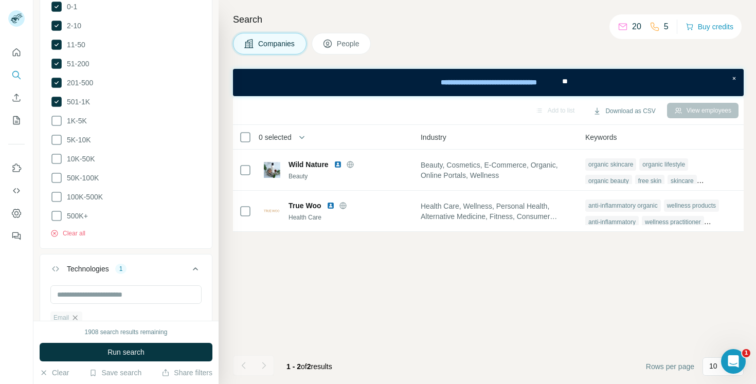
click at [75, 314] on icon "button" at bounding box center [75, 318] width 8 height 8
click at [192, 264] on icon at bounding box center [195, 269] width 12 height 12
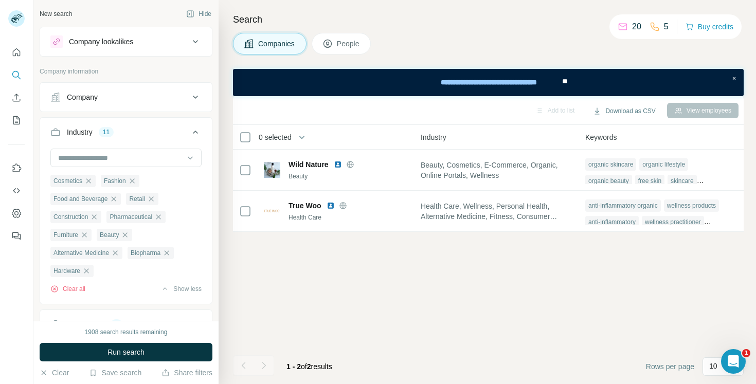
click at [194, 91] on icon at bounding box center [195, 97] width 12 height 12
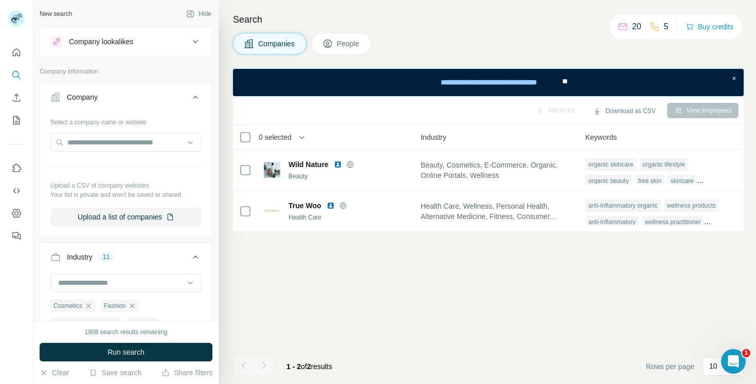
click at [194, 91] on icon at bounding box center [195, 97] width 12 height 12
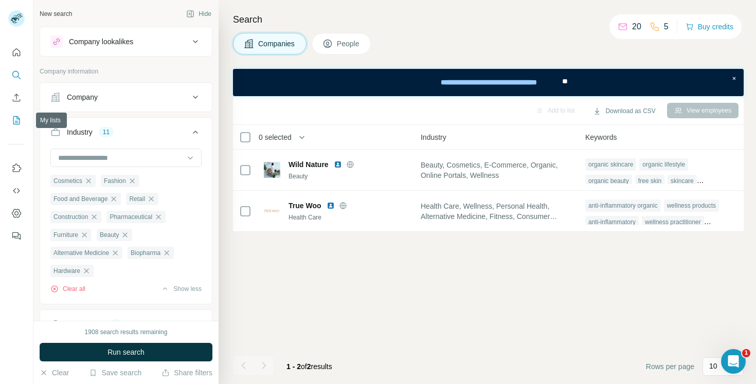
click at [16, 115] on icon "My lists" at bounding box center [16, 120] width 10 height 10
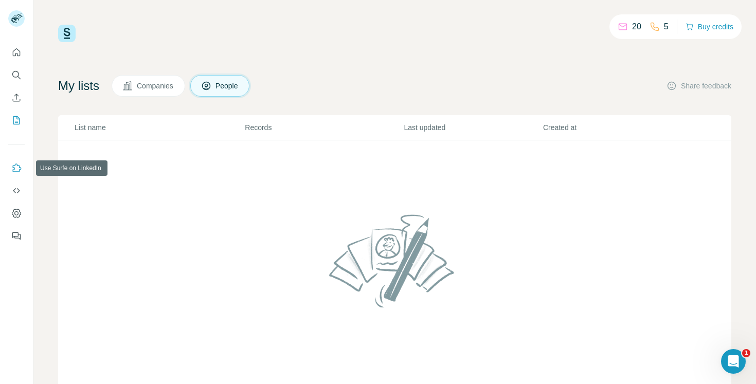
click at [16, 168] on icon "Use Surfe on LinkedIn" at bounding box center [16, 168] width 10 height 10
click at [19, 55] on icon "Quick start" at bounding box center [16, 52] width 10 height 10
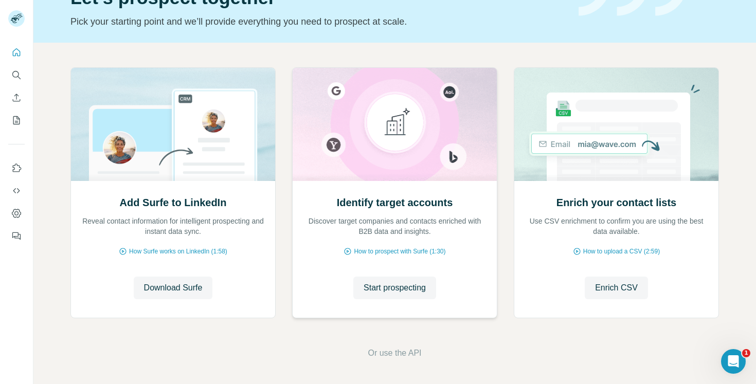
scroll to position [60, 0]
